Goal: Transaction & Acquisition: Purchase product/service

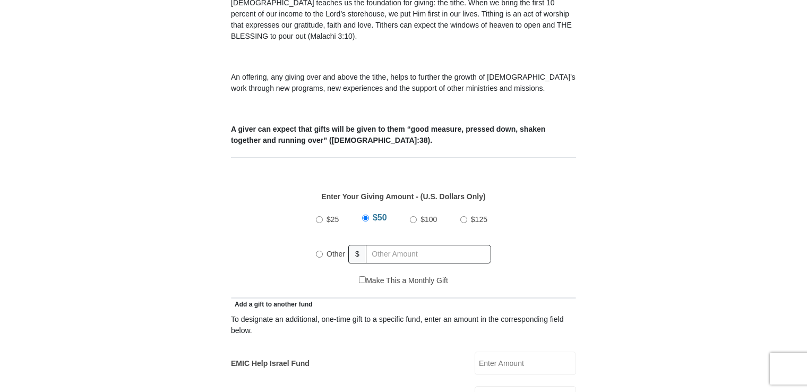
scroll to position [384, 0]
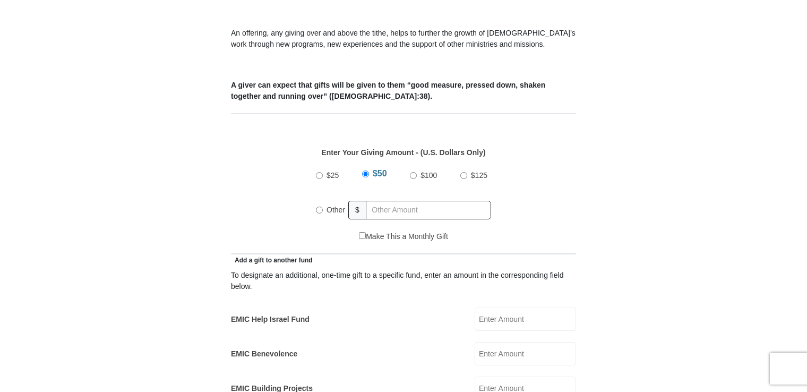
click at [314, 199] on div "$25 $50 $100 $125 Other $" at bounding box center [403, 196] width 186 height 69
click at [321, 206] on input "Other" at bounding box center [319, 209] width 7 height 7
radio input "true"
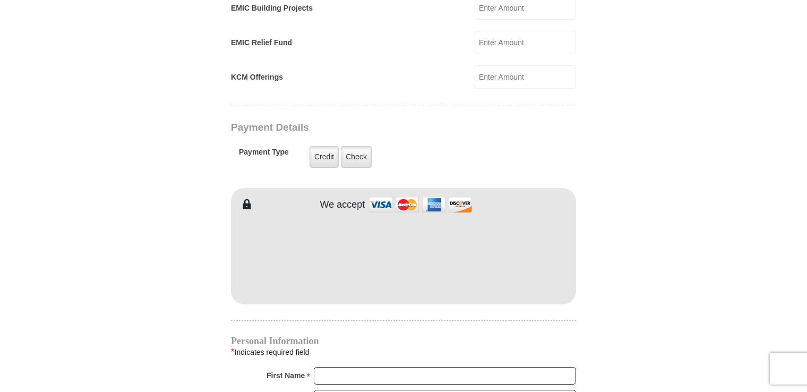
scroll to position [791, 0]
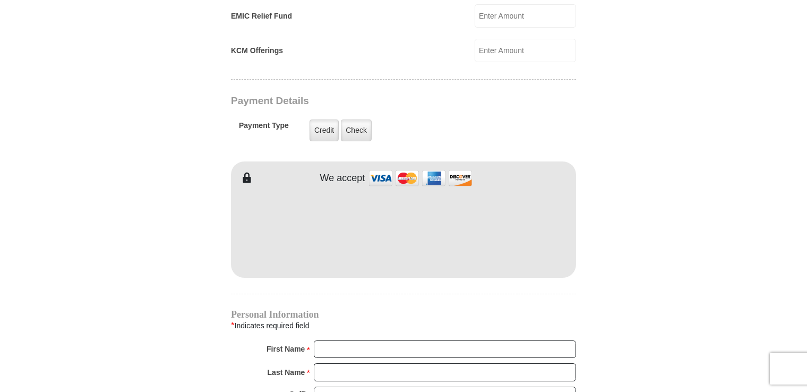
type input "25.00"
click at [342, 340] on input "First Name *" at bounding box center [445, 349] width 262 height 18
type input "[PERSON_NAME]"
type input "10.00"
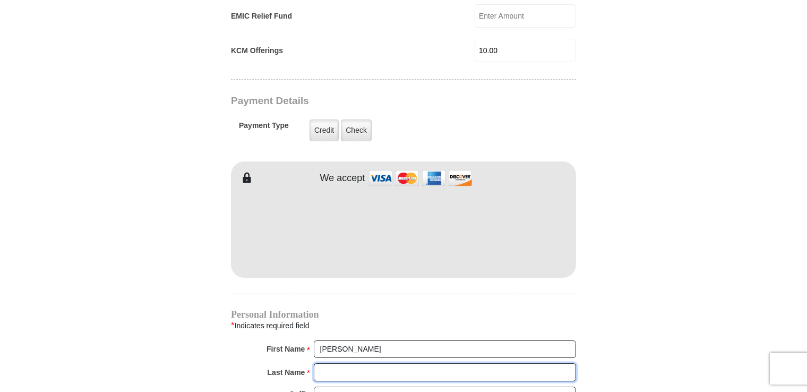
type input "[PERSON_NAME]"
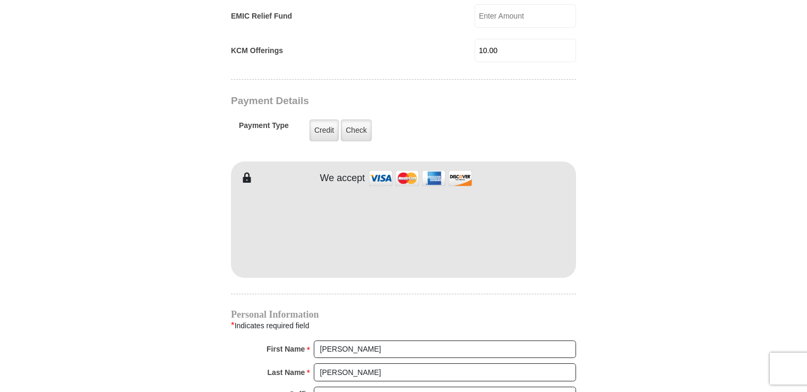
type input "[EMAIL_ADDRESS][DOMAIN_NAME]"
type input "[STREET_ADDRESS][PERSON_NAME]"
type input "[GEOGRAPHIC_DATA]"
type input "24502"
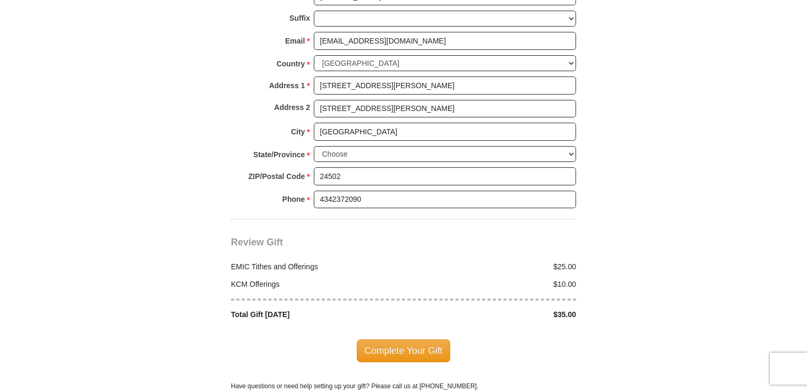
scroll to position [1223, 0]
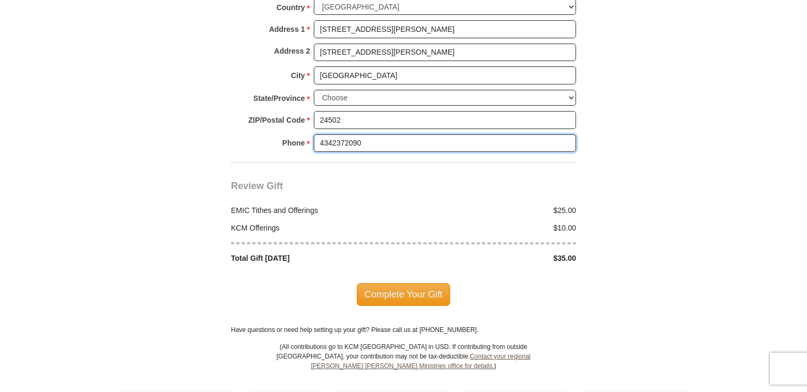
click at [397, 134] on input "4342372090" at bounding box center [445, 143] width 262 height 18
drag, startPoint x: 372, startPoint y: 120, endPoint x: 304, endPoint y: 121, distance: 68.5
click at [304, 134] on div "Phone * * 4342372090 Please enter Phone Number Please enter Phone" at bounding box center [403, 145] width 345 height 23
type input "8458203904"
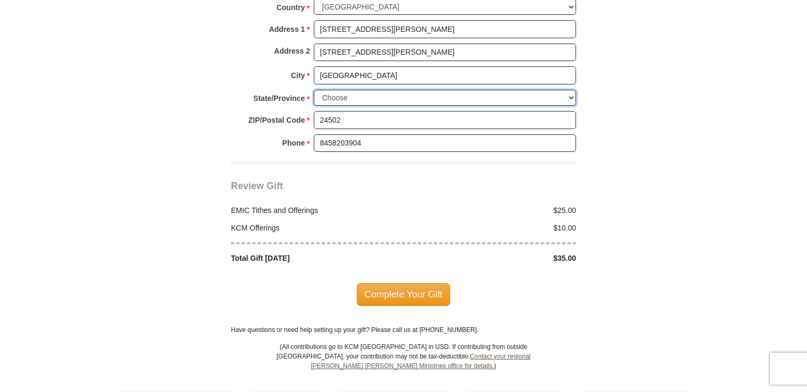
select select "VA"
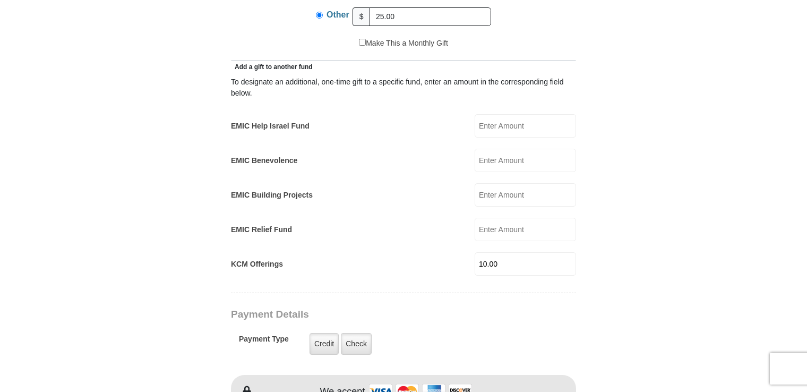
scroll to position [583, 0]
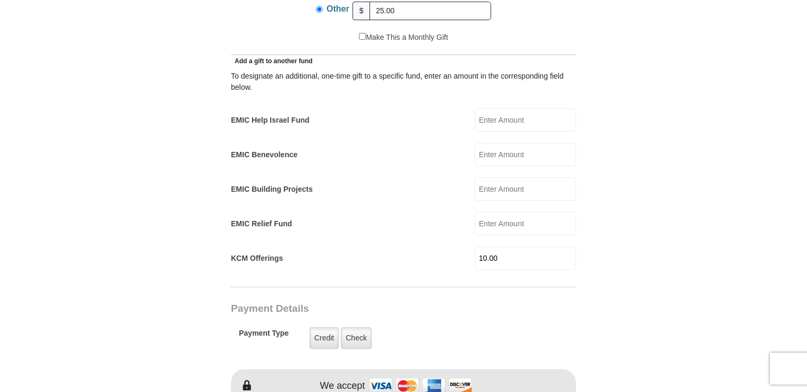
type input "8458203904"
drag, startPoint x: 506, startPoint y: 248, endPoint x: 465, endPoint y: 245, distance: 41.0
click at [465, 246] on div "KCM Offerings 10.00 KCM Offerings Amount must be a valid number Make This a Mon…" at bounding box center [403, 257] width 345 height 23
click at [571, 249] on input "0.00" at bounding box center [524, 257] width 101 height 23
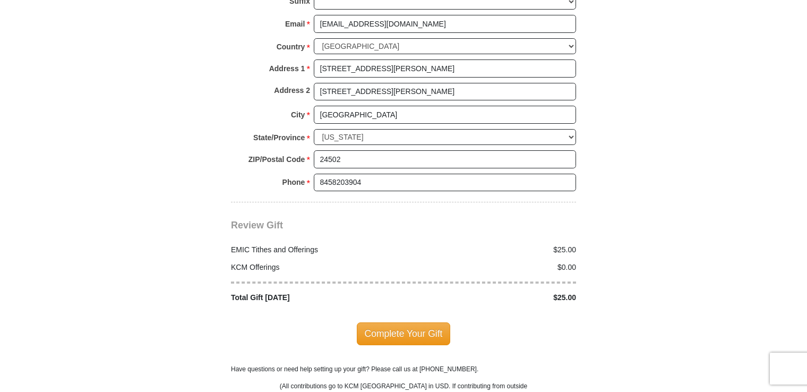
scroll to position [1185, 0]
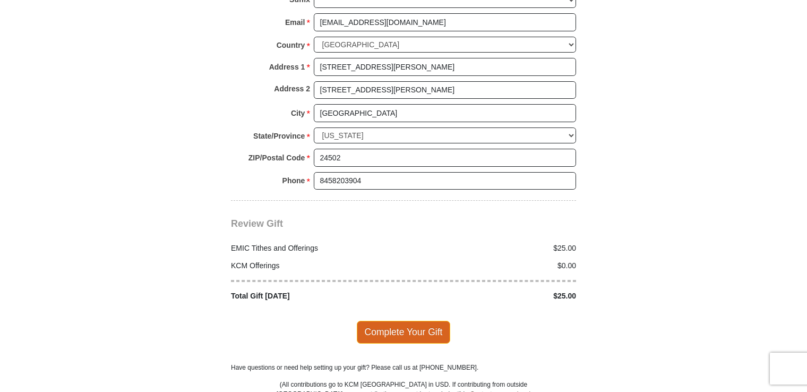
type input "0.00"
click at [418, 321] on span "Complete Your Gift" at bounding box center [404, 332] width 94 height 22
